Goal: Find specific page/section: Find specific page/section

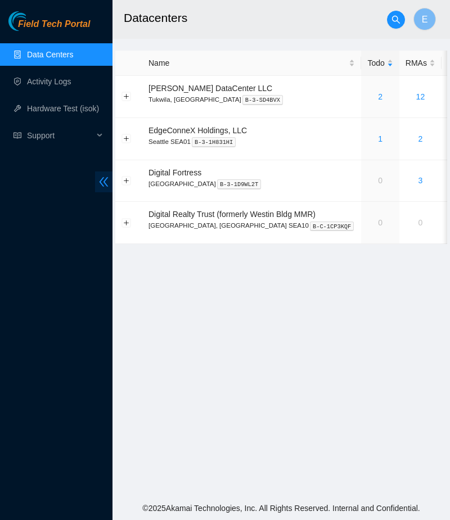
click at [107, 179] on icon "double-left" at bounding box center [104, 182] width 12 height 12
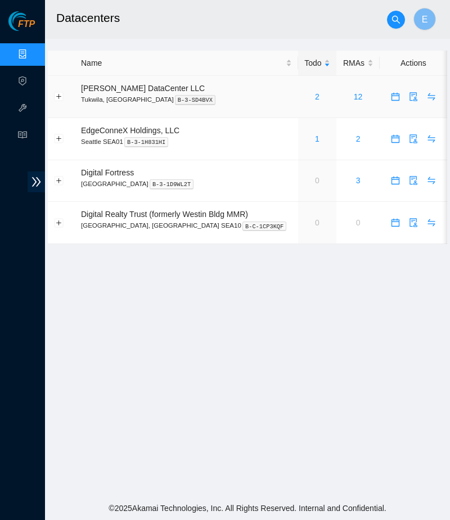
click at [304, 100] on div "2" at bounding box center [317, 97] width 26 height 12
